Goal: Complete application form: Complete application form

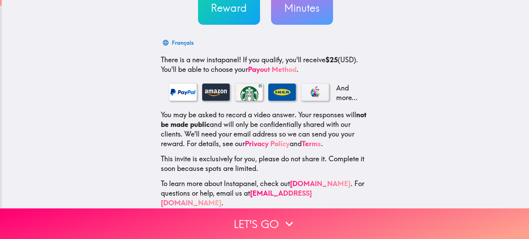
scroll to position [87, 0]
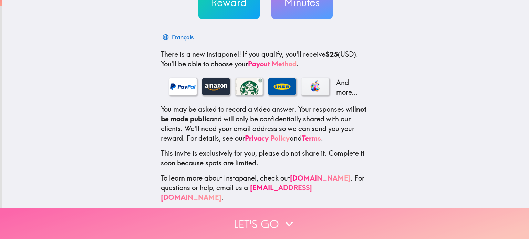
click at [252, 215] on button "Let's go" at bounding box center [264, 224] width 529 height 31
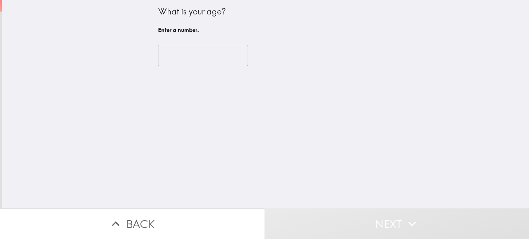
click at [207, 52] on input "number" at bounding box center [203, 55] width 90 height 21
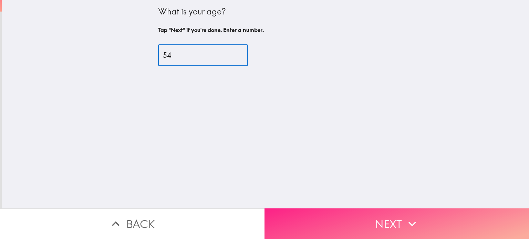
type input "54"
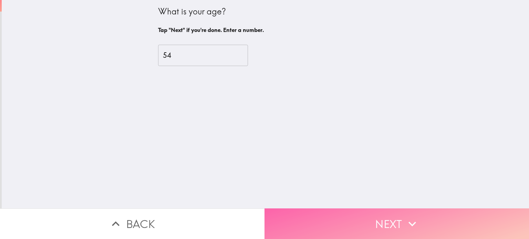
click at [299, 213] on button "Next" at bounding box center [396, 224] width 264 height 31
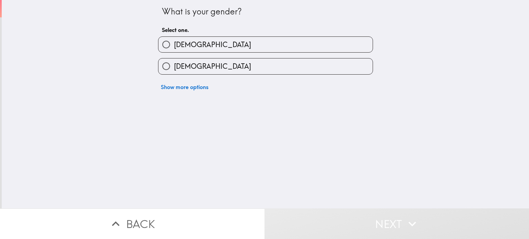
click at [171, 60] on label "[DEMOGRAPHIC_DATA]" at bounding box center [265, 66] width 214 height 15
click at [171, 60] on input "[DEMOGRAPHIC_DATA]" at bounding box center [165, 66] width 15 height 15
radio input "true"
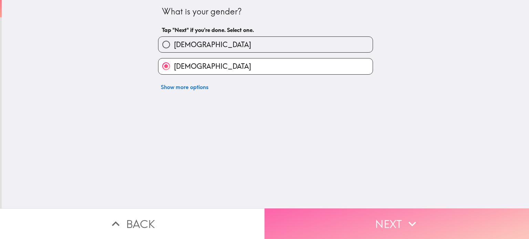
click at [364, 216] on button "Next" at bounding box center [396, 224] width 264 height 31
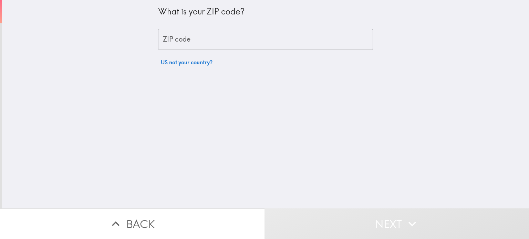
click at [207, 44] on input "ZIP code" at bounding box center [265, 39] width 215 height 21
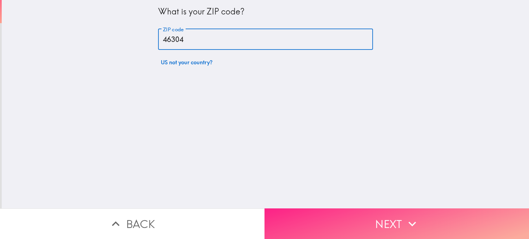
type input "46304"
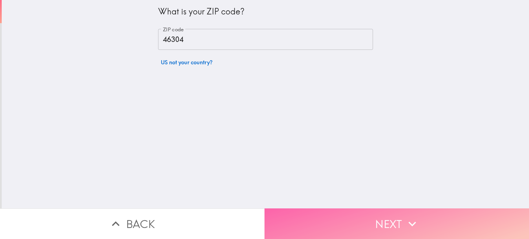
click at [304, 220] on button "Next" at bounding box center [396, 224] width 264 height 31
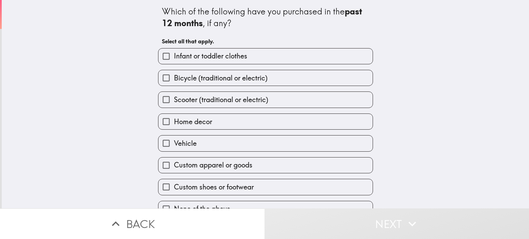
click at [174, 77] on span "Bicycle (traditional or electric)" at bounding box center [221, 78] width 94 height 10
click at [171, 77] on input "Bicycle (traditional or electric)" at bounding box center [165, 77] width 15 height 15
checkbox input "true"
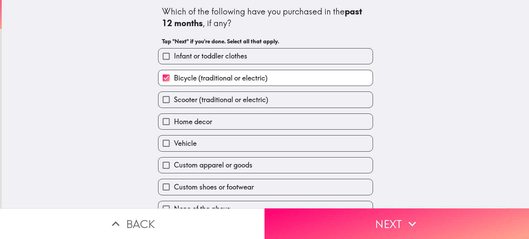
click at [176, 124] on span "Home decor" at bounding box center [193, 122] width 38 height 10
click at [174, 124] on input "Home decor" at bounding box center [165, 121] width 15 height 15
checkbox input "true"
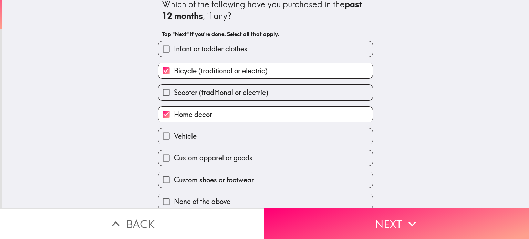
scroll to position [12, 0]
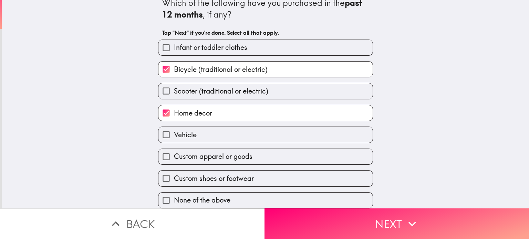
click at [175, 153] on span "Custom apparel or goods" at bounding box center [213, 157] width 79 height 10
click at [174, 153] on input "Custom apparel or goods" at bounding box center [165, 156] width 15 height 15
checkbox input "true"
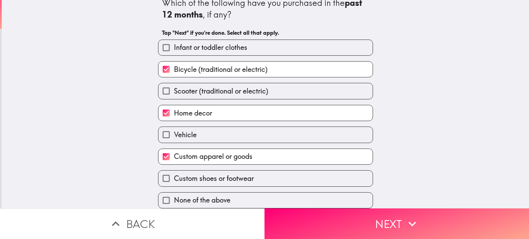
click at [175, 174] on span "Custom shoes or footwear" at bounding box center [214, 179] width 80 height 10
click at [174, 171] on input "Custom shoes or footwear" at bounding box center [165, 178] width 15 height 15
checkbox input "true"
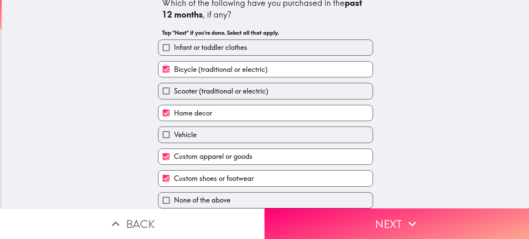
click at [328, 218] on button "Next" at bounding box center [396, 224] width 264 height 31
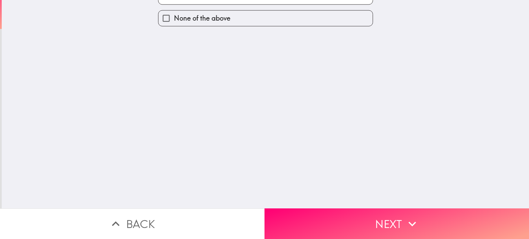
scroll to position [0, 0]
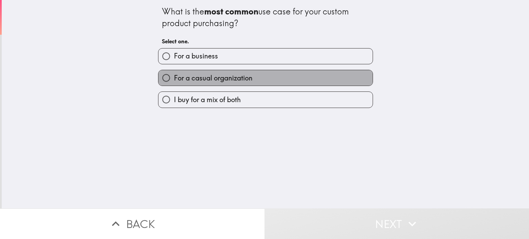
click at [175, 77] on span "For a casual organization" at bounding box center [213, 78] width 79 height 10
click at [174, 77] on input "For a casual organization" at bounding box center [165, 77] width 15 height 15
radio input "true"
